Goal: Use online tool/utility: Utilize a website feature to perform a specific function

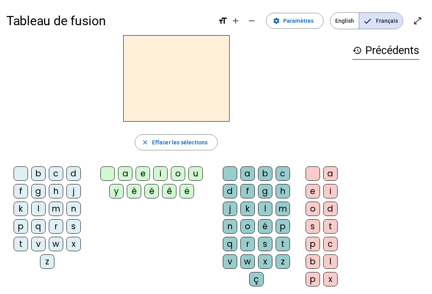
click at [42, 205] on div "l" at bounding box center [38, 209] width 14 height 14
click at [163, 172] on div "i" at bounding box center [160, 174] width 14 height 14
click at [108, 170] on div at bounding box center [107, 174] width 14 height 14
click at [20, 169] on div at bounding box center [21, 174] width 14 height 14
click at [158, 169] on div "i" at bounding box center [160, 174] width 14 height 14
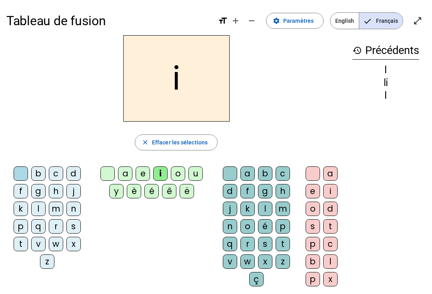
click at [42, 207] on div "l" at bounding box center [38, 209] width 14 height 14
click at [111, 167] on div at bounding box center [107, 174] width 14 height 14
click at [23, 167] on div at bounding box center [21, 174] width 14 height 14
click at [39, 209] on div "l" at bounding box center [38, 209] width 14 height 14
click at [164, 172] on div "i" at bounding box center [160, 174] width 14 height 14
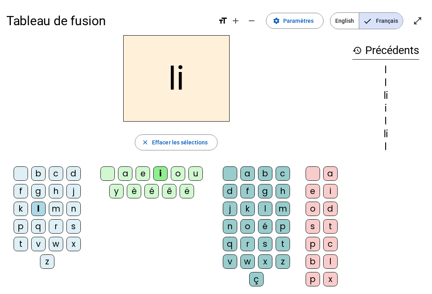
click at [25, 168] on div at bounding box center [21, 174] width 14 height 14
click at [232, 162] on div "i close Effacer les sélections b c d f g h j k l m n p q r s t v w x z a e i o …" at bounding box center [176, 164] width 340 height 258
click at [231, 170] on div at bounding box center [230, 174] width 14 height 14
click at [108, 171] on div at bounding box center [107, 174] width 14 height 14
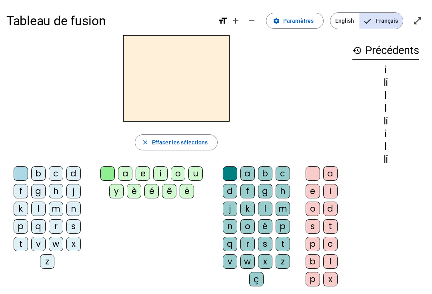
click at [161, 173] on div "i" at bounding box center [160, 174] width 14 height 14
click at [264, 211] on div "l" at bounding box center [265, 209] width 14 height 14
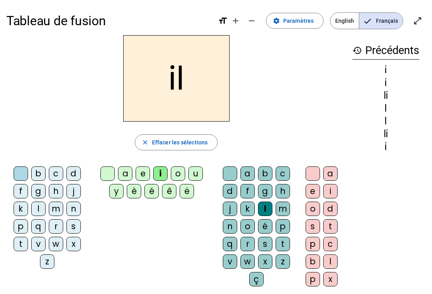
click at [59, 207] on div "m" at bounding box center [56, 209] width 14 height 14
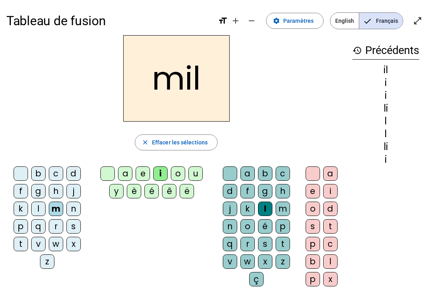
click at [231, 169] on div at bounding box center [230, 174] width 14 height 14
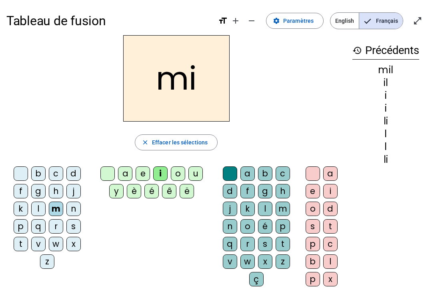
click at [109, 173] on div at bounding box center [107, 174] width 14 height 14
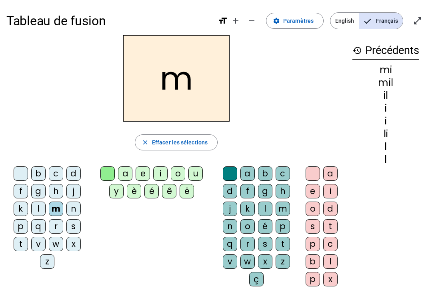
click at [129, 171] on div "a" at bounding box center [125, 174] width 14 height 14
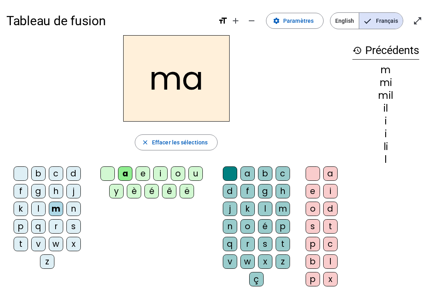
click at [269, 209] on div "l" at bounding box center [265, 209] width 14 height 14
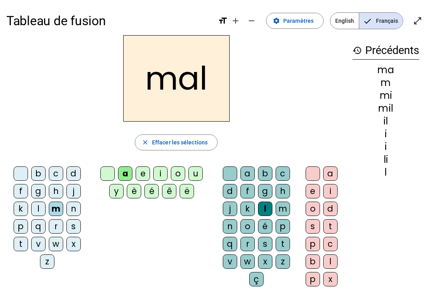
click at [231, 170] on div at bounding box center [230, 174] width 14 height 14
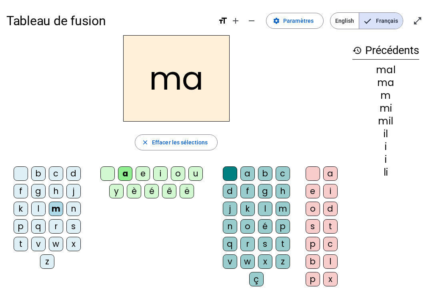
click at [39, 209] on div "l" at bounding box center [38, 209] width 14 height 14
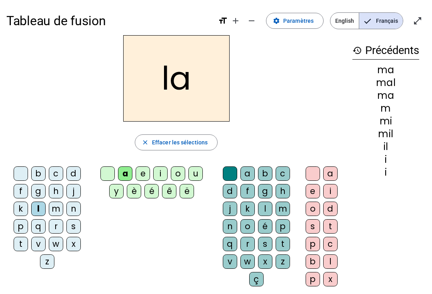
click at [201, 171] on div "u" at bounding box center [196, 174] width 14 height 14
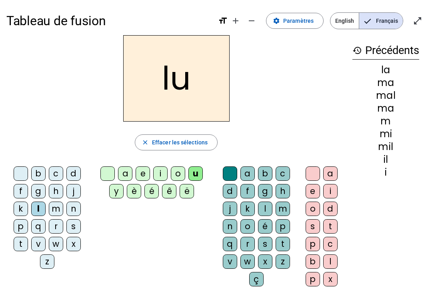
click at [76, 168] on div "d" at bounding box center [73, 174] width 14 height 14
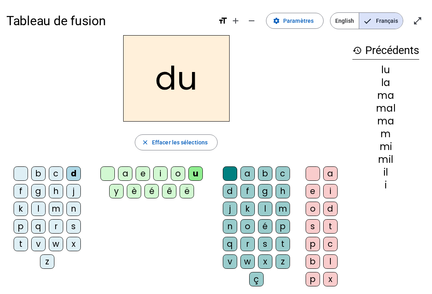
click at [24, 251] on div "t" at bounding box center [21, 244] width 14 height 14
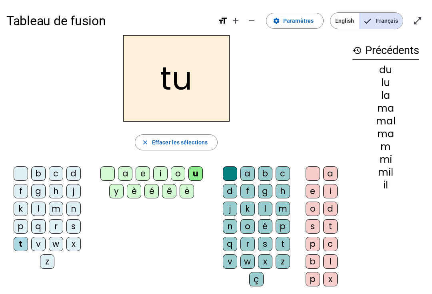
click at [138, 174] on div "e" at bounding box center [143, 174] width 14 height 14
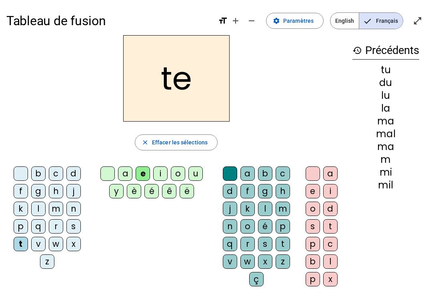
click at [75, 172] on div "d" at bounding box center [73, 174] width 14 height 14
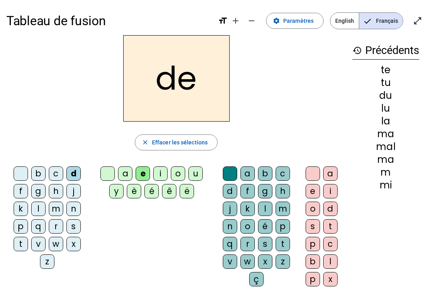
click at [40, 190] on div "g" at bounding box center [38, 191] width 14 height 14
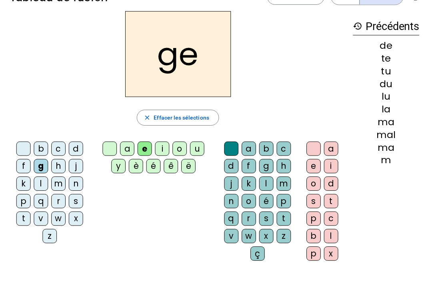
scroll to position [25, 0]
